Goal: Book appointment/travel/reservation

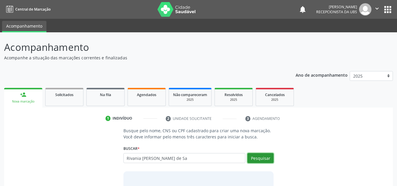
click at [268, 157] on button "Pesquisar" at bounding box center [261, 158] width 26 height 10
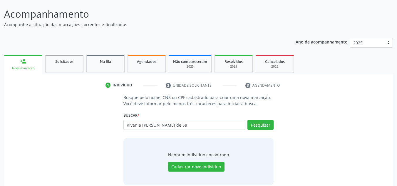
scroll to position [41, 0]
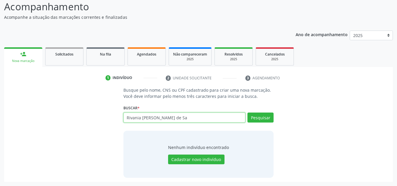
click at [186, 120] on input "Rivania [PERSON_NAME] de Sa" at bounding box center [185, 118] width 122 height 10
type input "R"
click at [170, 118] on input "text" at bounding box center [185, 118] width 122 height 10
paste input "705002854656550"
type input "705002854656550"
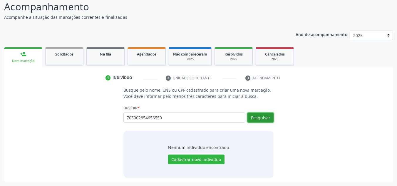
click at [261, 120] on button "Pesquisar" at bounding box center [261, 118] width 26 height 10
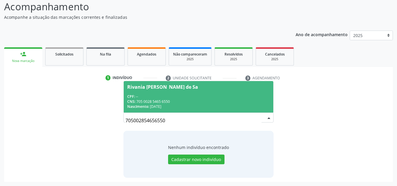
click at [174, 87] on div "Rivania [PERSON_NAME] de Sa" at bounding box center [162, 87] width 71 height 5
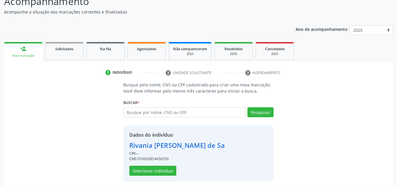
scroll to position [50, 0]
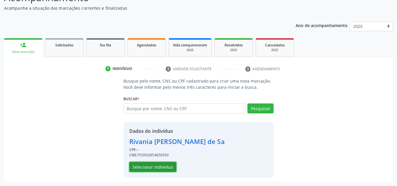
click at [158, 166] on button "Selecionar indivíduo" at bounding box center [152, 167] width 47 height 10
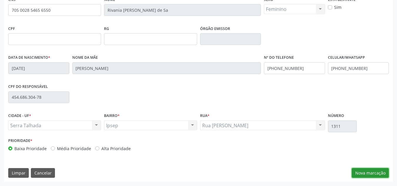
click at [375, 174] on button "Nova marcação" at bounding box center [370, 173] width 37 height 10
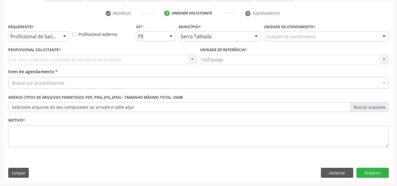
scroll to position [105, 0]
click at [66, 37] on div at bounding box center [64, 37] width 9 height 10
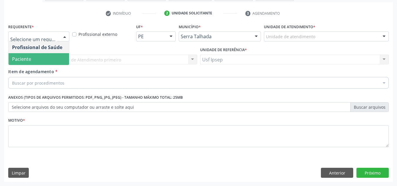
click at [29, 56] on span "Paciente" at bounding box center [21, 59] width 19 height 6
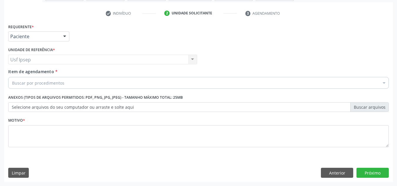
click at [62, 58] on div "Usf Ipsep Usf Ipsep Nenhum resultado encontrado para: " " Não há nenhuma opção …" at bounding box center [102, 60] width 189 height 10
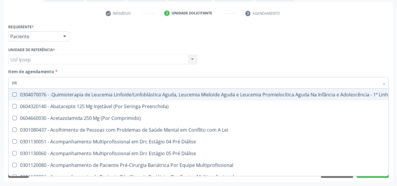
type input "PRÉ"
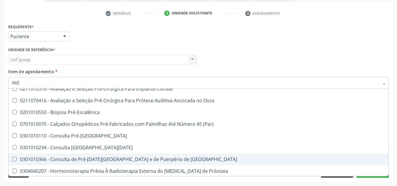
scroll to position [235, 0]
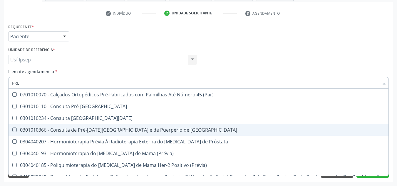
click at [161, 132] on div "0301010366 - Consulta de Pré-[DATE][GEOGRAPHIC_DATA] e de Puerpério de [GEOGRAP…" at bounding box center [222, 130] width 421 height 5
checkbox Risco "true"
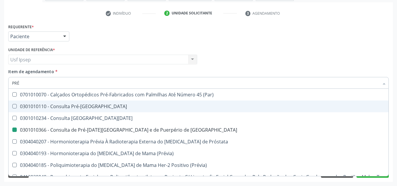
click at [306, 45] on div "Requerente * Paciente Profissional de Saúde Paciente Nenhum resultado encontrad…" at bounding box center [199, 33] width 384 height 23
checkbox Diálise "true"
checkbox Risco "false"
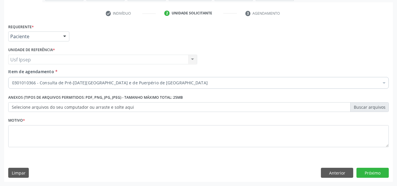
scroll to position [0, 0]
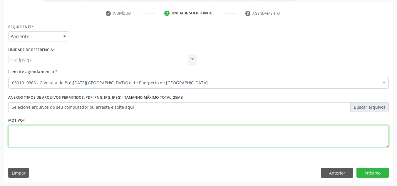
click at [176, 145] on textarea at bounding box center [198, 136] width 381 height 22
type textarea "*"
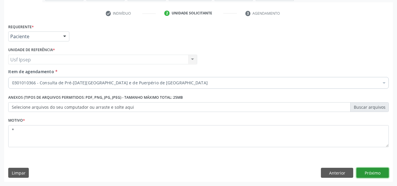
click at [364, 176] on button "Próximo" at bounding box center [373, 173] width 32 height 10
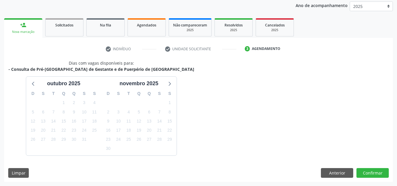
scroll to position [87, 0]
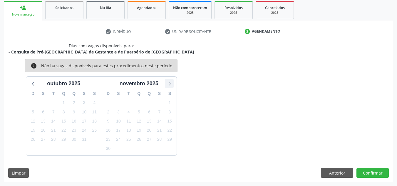
click at [168, 81] on icon at bounding box center [170, 84] width 8 height 8
click at [29, 86] on div "[DATE] D S T Q Q S S 30 1 2 3 4 5 6 7 8 9 10 11 12 13 14 15 16 17 18 19 20 21 2…" at bounding box center [101, 116] width 151 height 79
click at [30, 86] on icon at bounding box center [34, 84] width 8 height 8
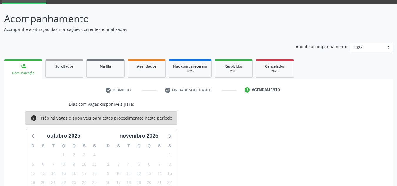
scroll to position [0, 0]
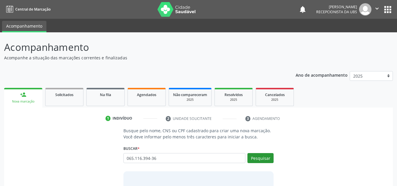
type input "065.116.394-36"
click at [259, 159] on button "Pesquisar" at bounding box center [261, 158] width 26 height 10
type input "065.116.394-36"
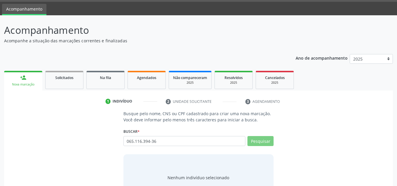
scroll to position [41, 0]
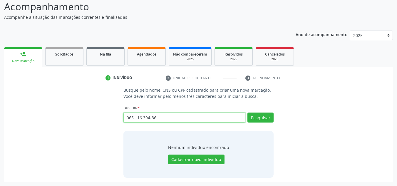
drag, startPoint x: 146, startPoint y: 120, endPoint x: 101, endPoint y: 116, distance: 44.9
click at [101, 116] on div "Busque pelo nome, CNS ou CPF cadastrado para criar uma nova marcação. Você deve…" at bounding box center [198, 132] width 381 height 91
paste input "705002854656550"
type input "705002854656550"
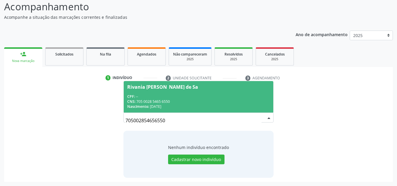
click at [144, 92] on span "Rivania Keylla Pereira de Sa CPF: -- CNS: 705 0028 5465 6550 Nascimento: 19/08/…" at bounding box center [199, 96] width 150 height 31
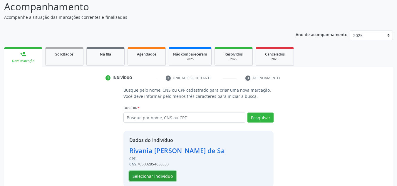
click at [157, 179] on button "Selecionar indivíduo" at bounding box center [152, 176] width 47 height 10
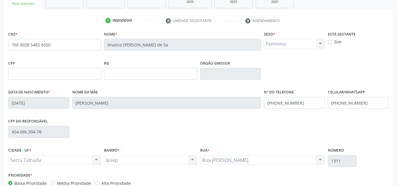
scroll to position [99, 0]
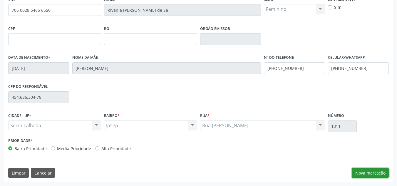
click at [365, 170] on button "Nova marcação" at bounding box center [370, 173] width 37 height 10
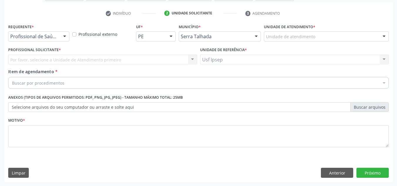
scroll to position [105, 0]
click at [64, 36] on div at bounding box center [64, 37] width 9 height 10
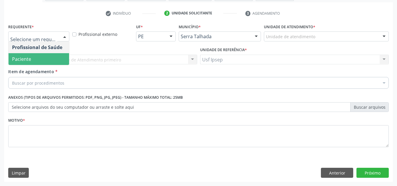
click at [43, 57] on span "Paciente" at bounding box center [39, 59] width 61 height 12
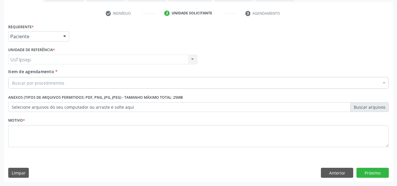
click at [80, 63] on div "Usf Ipsep Usf Ipsep Nenhum resultado encontrado para: " " Não há nenhuma opção …" at bounding box center [102, 60] width 189 height 10
click at [82, 79] on div "Buscar por procedimentos" at bounding box center [198, 83] width 381 height 12
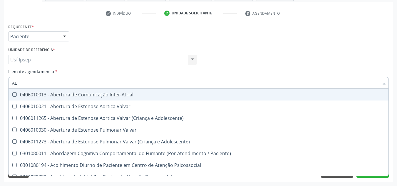
type input "A"
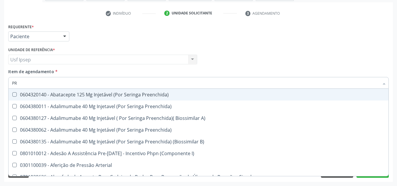
type input "P"
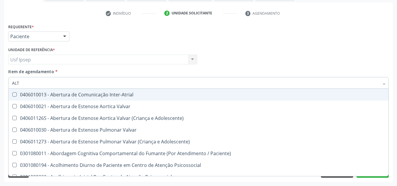
type input "ALTO"
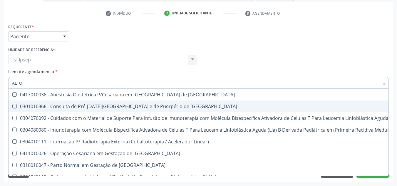
click at [114, 108] on div "0301010366 - Consulta de Pré-[DATE][GEOGRAPHIC_DATA] e de Puerpério de [GEOGRAP…" at bounding box center [314, 106] width 604 height 5
checkbox Risco "true"
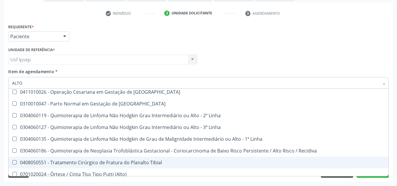
scroll to position [70, 0]
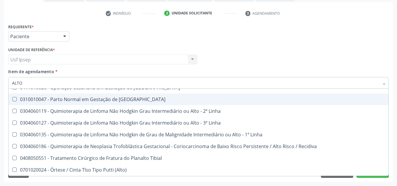
click at [306, 36] on div "Requerente * Paciente Profissional de Saúde Paciente Nenhum resultado encontrad…" at bounding box center [199, 33] width 384 height 23
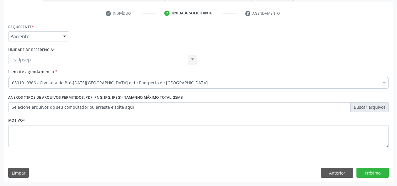
scroll to position [0, 0]
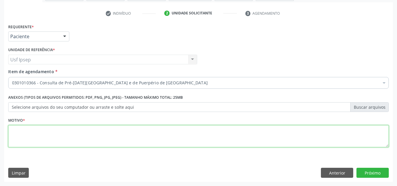
click at [154, 134] on textarea at bounding box center [198, 136] width 381 height 22
type textarea "*"
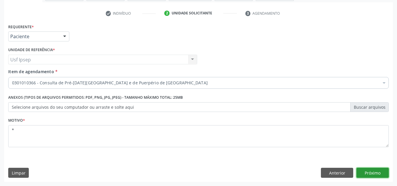
click at [378, 172] on button "Próximo" at bounding box center [373, 173] width 32 height 10
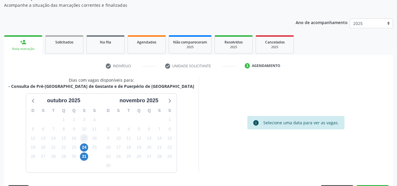
scroll to position [40, 0]
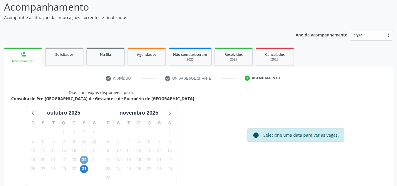
click at [87, 160] on span "24" at bounding box center [84, 160] width 8 height 8
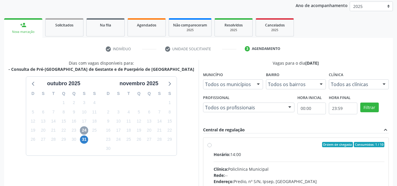
scroll to position [99, 0]
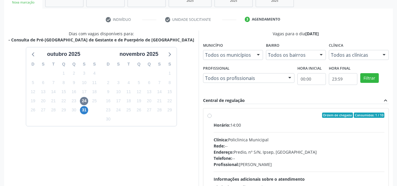
click at [214, 115] on label "Ordem de chegada Consumidos: 1 / 10 Horário: 14:00 Clínica: Policlinica Municip…" at bounding box center [299, 158] width 171 height 90
click at [211, 115] on input "Ordem de chegada Consumidos: 1 / 10 Horário: 14:00 Clínica: Policlinica Municip…" at bounding box center [210, 115] width 4 height 5
radio input "true"
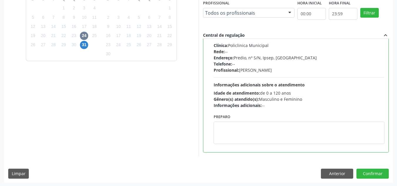
scroll to position [165, 0]
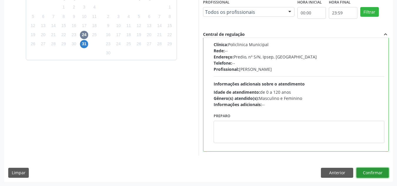
click at [377, 171] on button "Confirmar" at bounding box center [373, 173] width 32 height 10
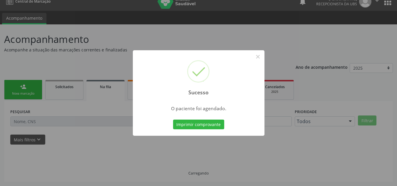
scroll to position [8, 0]
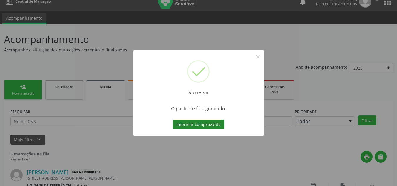
click at [218, 126] on button "Imprimir comprovante" at bounding box center [198, 125] width 51 height 10
